Goal: Browse casually: Explore the website without a specific task or goal

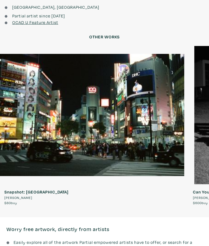
scroll to position [695, 0]
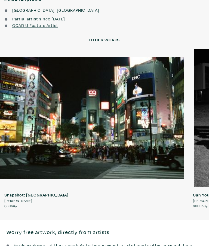
click at [208, 117] on div at bounding box center [201, 131] width 16 height 165
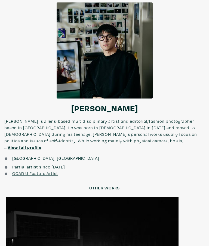
scroll to position [552, 0]
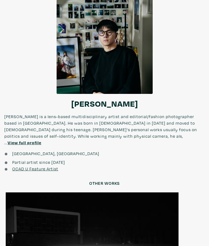
click at [41, 140] on u "View full profile" at bounding box center [25, 142] width 34 height 5
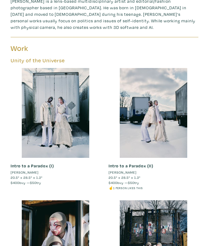
scroll to position [159, 0]
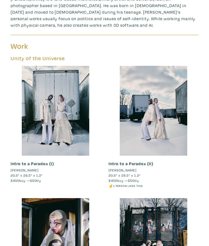
click at [30, 124] on div at bounding box center [56, 111] width 90 height 90
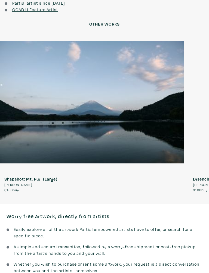
scroll to position [967, 0]
click at [20, 104] on div at bounding box center [92, 103] width 184 height 138
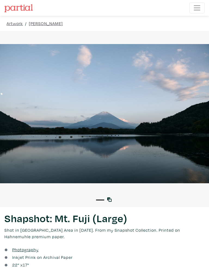
scroll to position [12, 0]
